Goal: Information Seeking & Learning: Learn about a topic

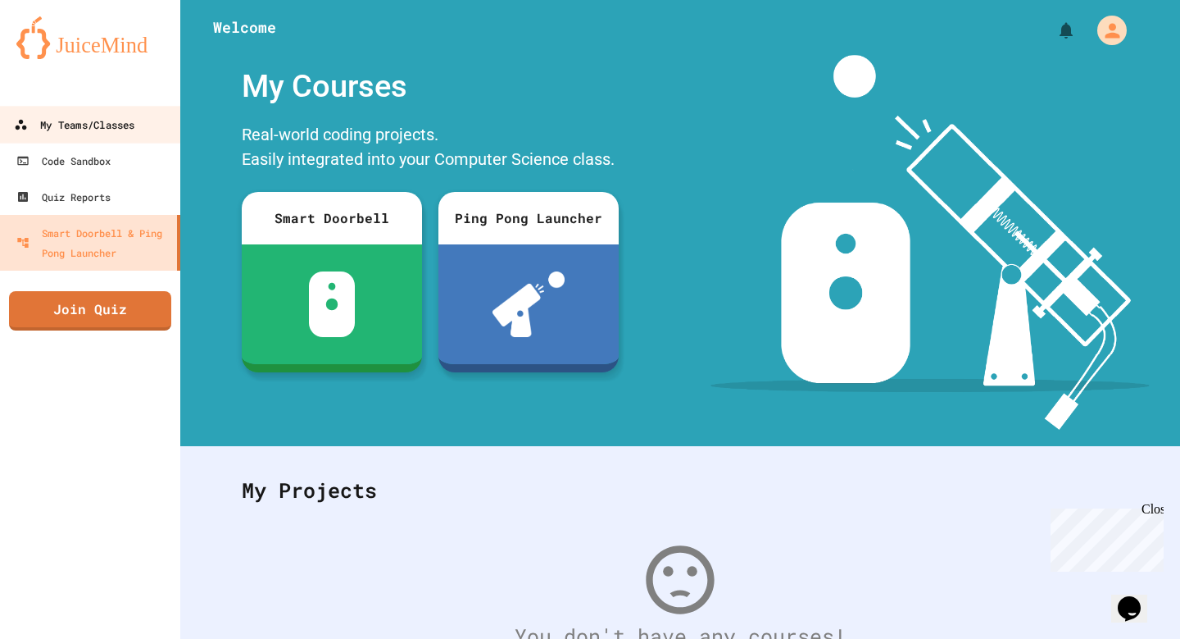
click at [62, 133] on div "My Teams/Classes" at bounding box center [74, 125] width 120 height 20
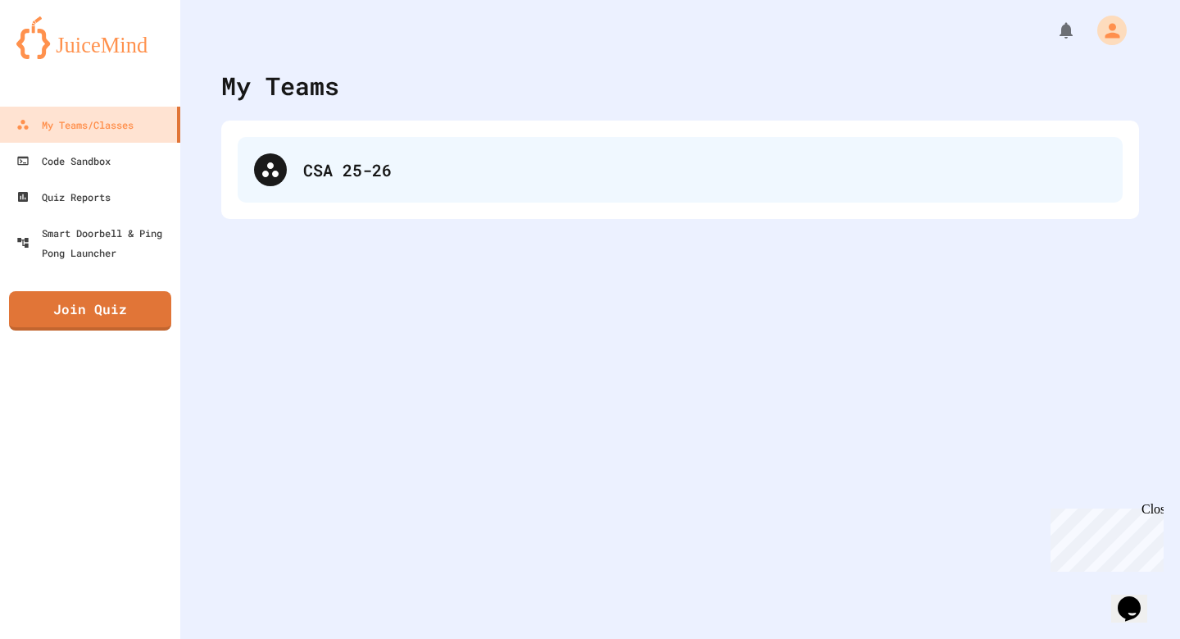
click at [320, 160] on div "CSA 25-26" at bounding box center [704, 169] width 803 height 25
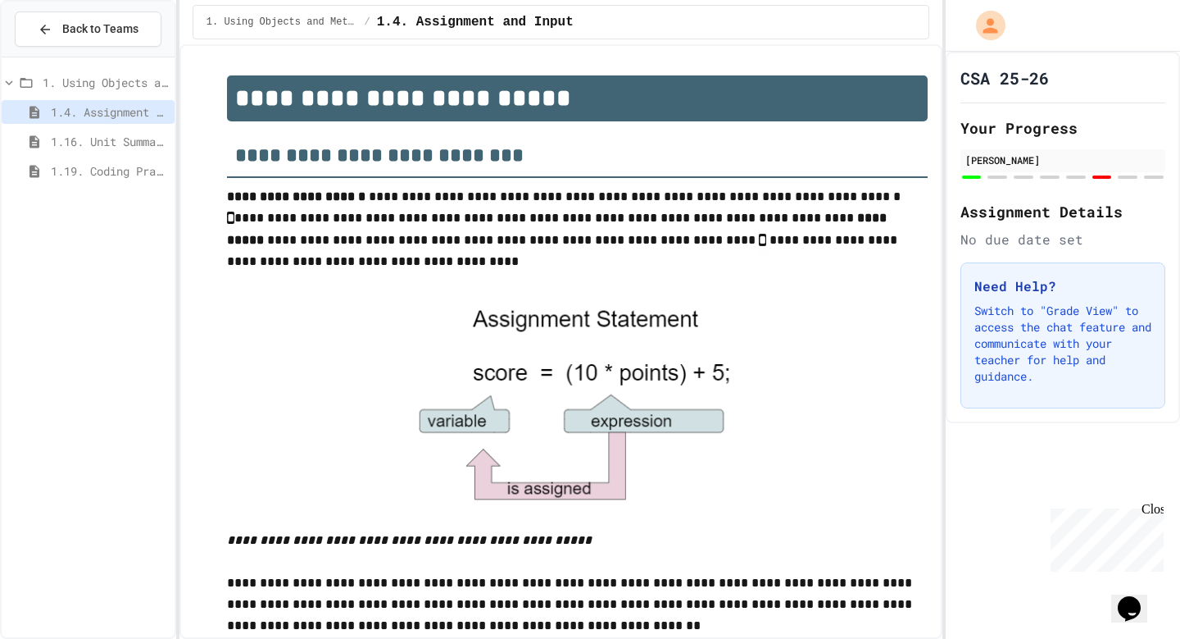
scroll to position [1029, 0]
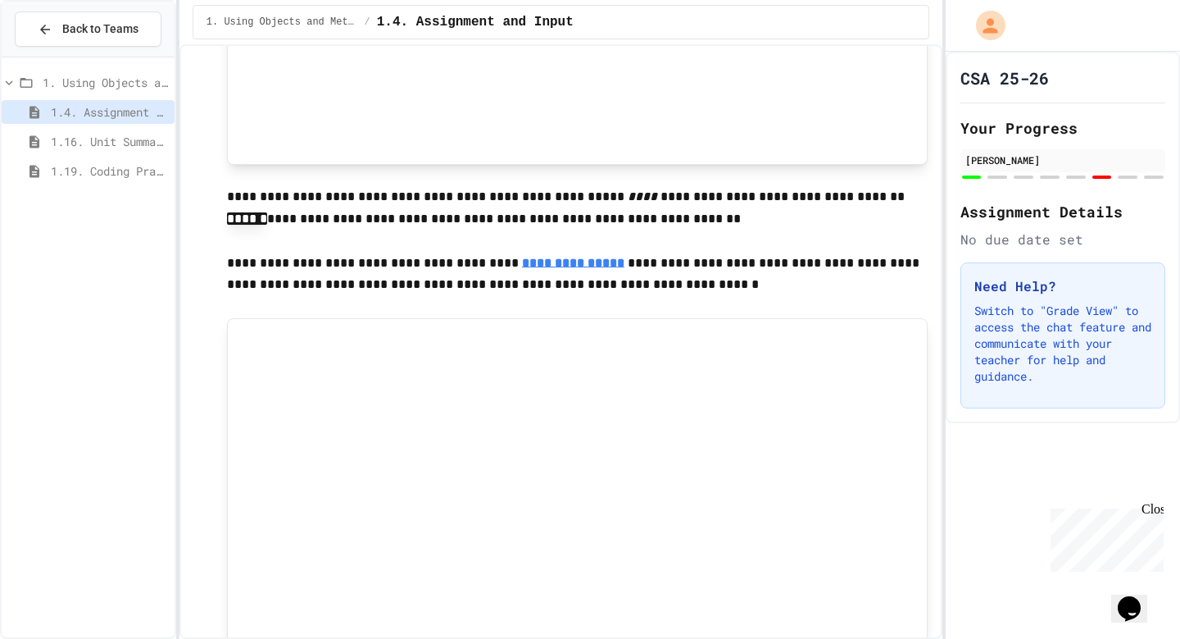
click at [106, 176] on span "1.19. Coding Practice 1a (1.1-1.6)" at bounding box center [109, 170] width 117 height 17
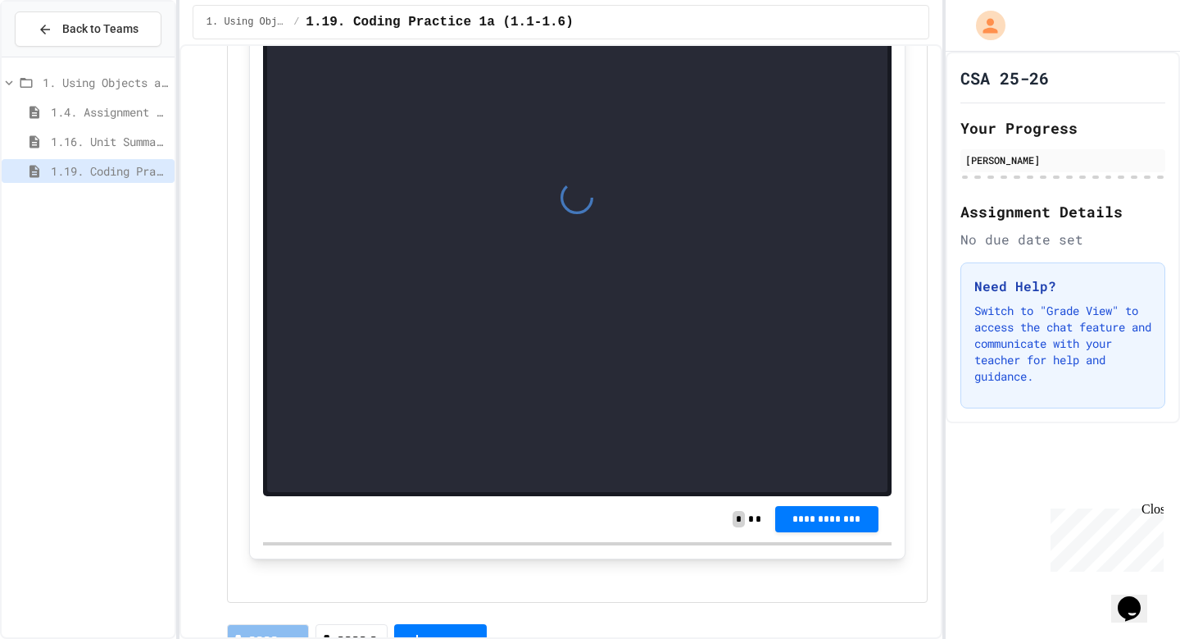
scroll to position [165, 0]
